Goal: Find specific page/section: Find specific page/section

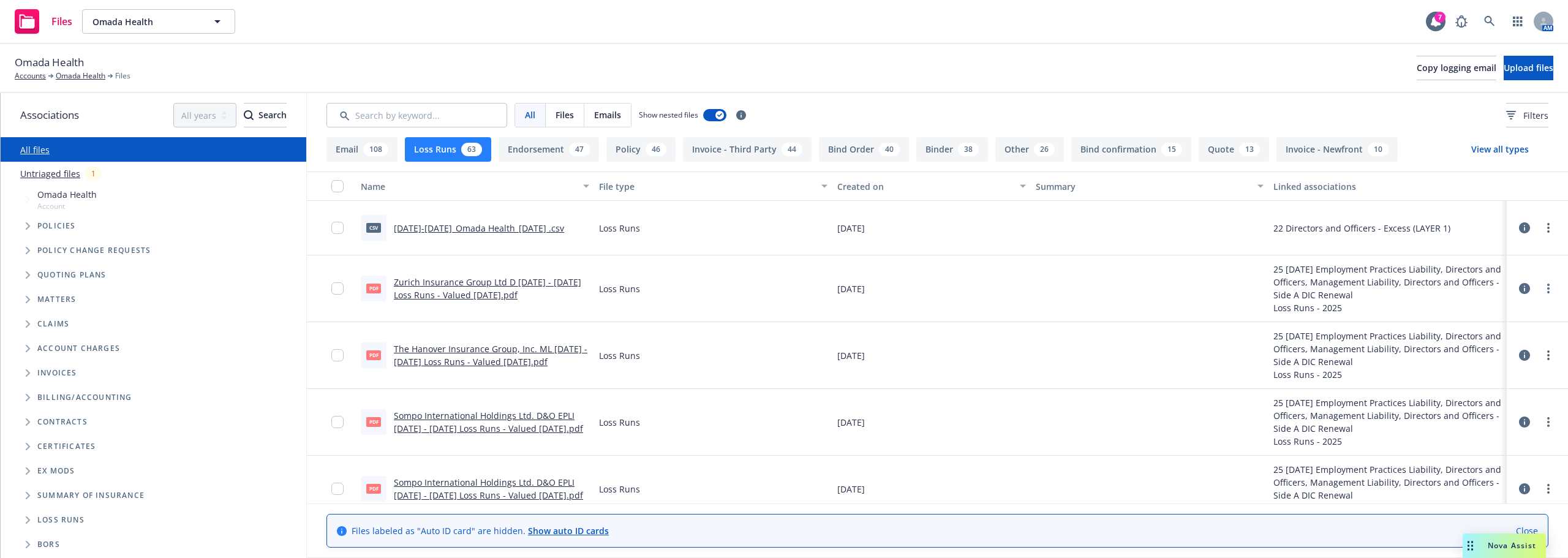
click at [289, 418] on div "Contracts" at bounding box center [169, 422] width 264 height 8
